Goal: Ask a question

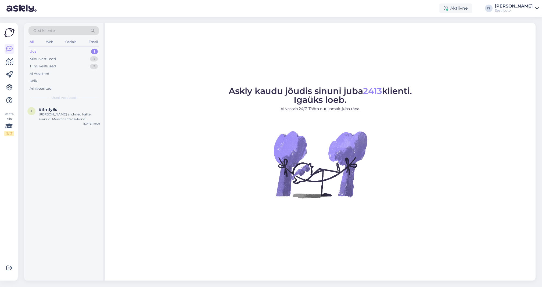
click at [68, 49] on div "Uus 1" at bounding box center [63, 52] width 70 height 8
click at [40, 52] on div "Uus 1" at bounding box center [63, 52] width 70 height 8
click at [48, 117] on div "Olen Teie andmed kätte saanud. Meie finantsosakond kontrollib Teie makse üle ja…" at bounding box center [69, 117] width 61 height 10
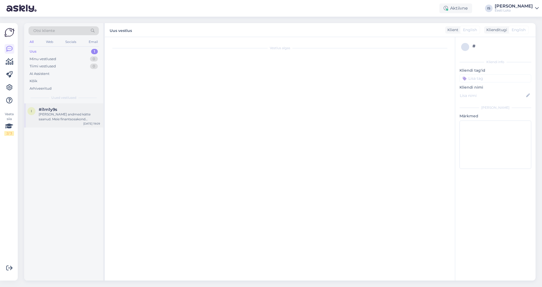
scroll to position [26, 0]
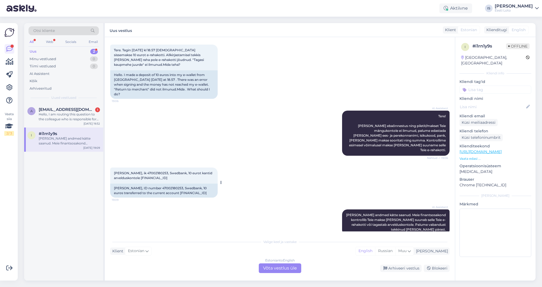
click at [148, 171] on span "Kaie Merila, ik 47002180253, Swedbank, 10 eurot kantid arvelduskontole EE622200…" at bounding box center [163, 175] width 99 height 9
copy span "47002180253"
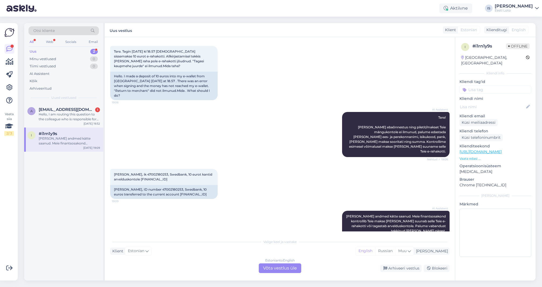
click at [489, 86] on input at bounding box center [496, 90] width 72 height 8
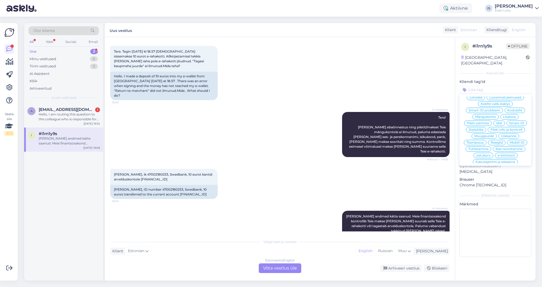
scroll to position [116, 0]
click at [492, 160] on div "E-rahakott" at bounding box center [495, 162] width 23 height 5
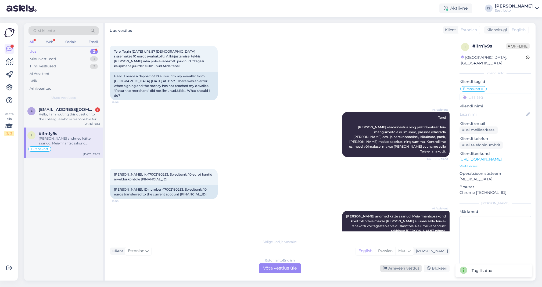
click at [413, 269] on div "Arhiveeri vestlus" at bounding box center [400, 268] width 41 height 7
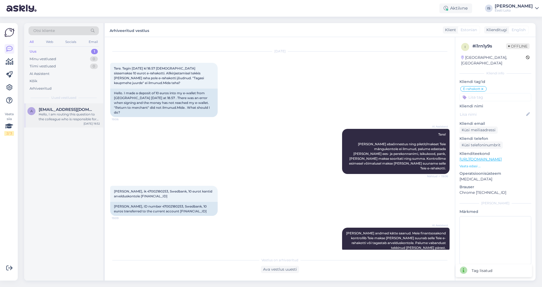
click at [66, 118] on div "Hello, I am routing this question to the colleague who is responsible for this …" at bounding box center [69, 117] width 61 height 10
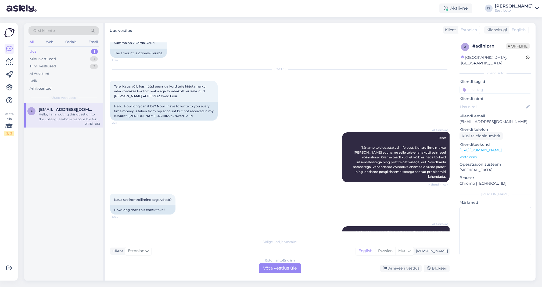
scroll to position [424, 0]
click at [158, 107] on div "Hello. How long can it be? Now I have to write to you every time money is taken…" at bounding box center [164, 112] width 108 height 19
copy div "46111112732"
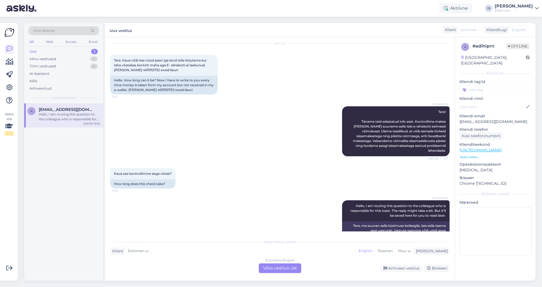
click at [498, 86] on input at bounding box center [496, 90] width 72 height 8
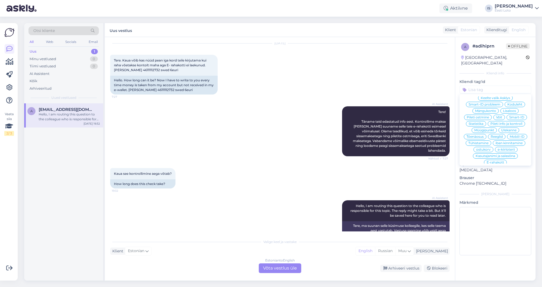
click at [500, 161] on span "E-rahakott" at bounding box center [495, 162] width 17 height 3
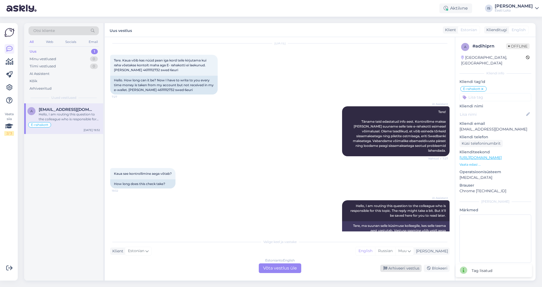
click at [398, 269] on div "Arhiveeri vestlus" at bounding box center [400, 268] width 41 height 7
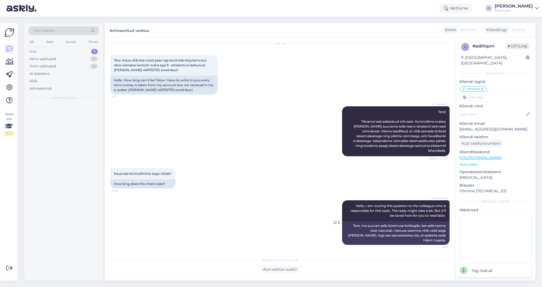
scroll to position [433, 0]
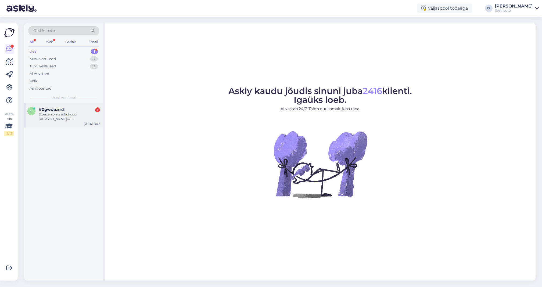
click at [60, 118] on div "Sisestan oma isikukoodi [PERSON_NAME]-id. [PERSON_NAME] ainult sekundeid" at bounding box center [69, 117] width 61 height 10
